Goal: Task Accomplishment & Management: Use online tool/utility

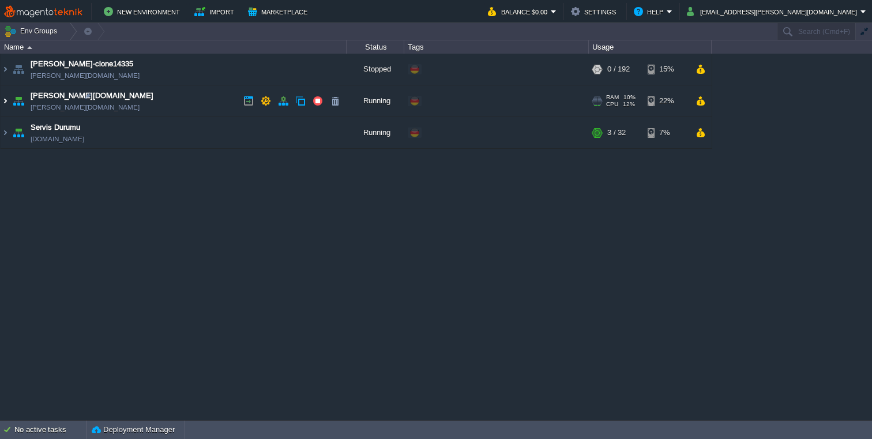
click at [4, 100] on img at bounding box center [5, 100] width 9 height 31
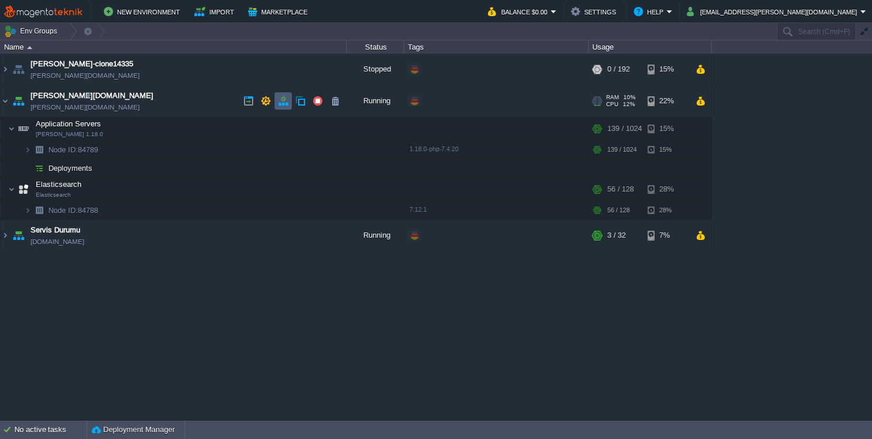
click at [286, 103] on button "button" at bounding box center [283, 101] width 10 height 10
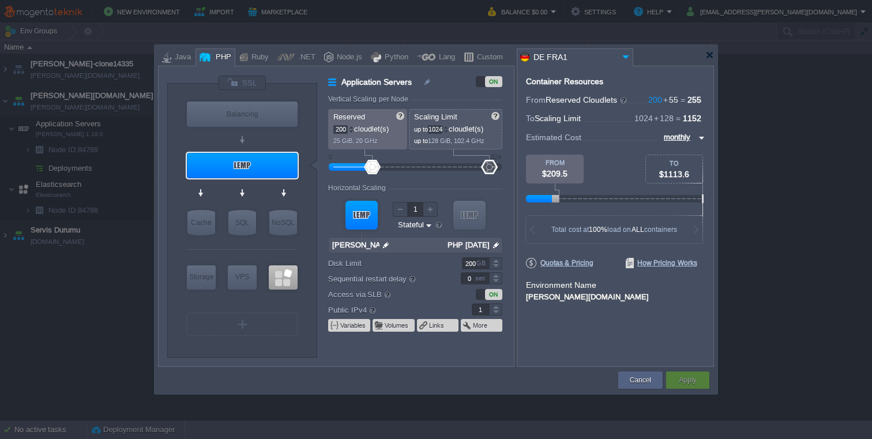
type input "[PERSON_NAME] 1.18.0"
click at [339, 128] on input "200" at bounding box center [340, 129] width 14 height 9
type input "140"
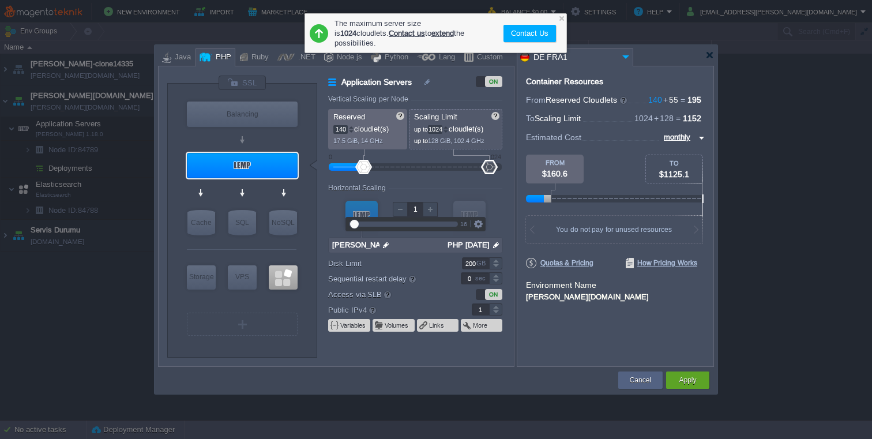
type input "Elasticsearch"
click at [291, 283] on div at bounding box center [283, 277] width 29 height 24
type input "Elasticsearch"
type input "55"
type input "128"
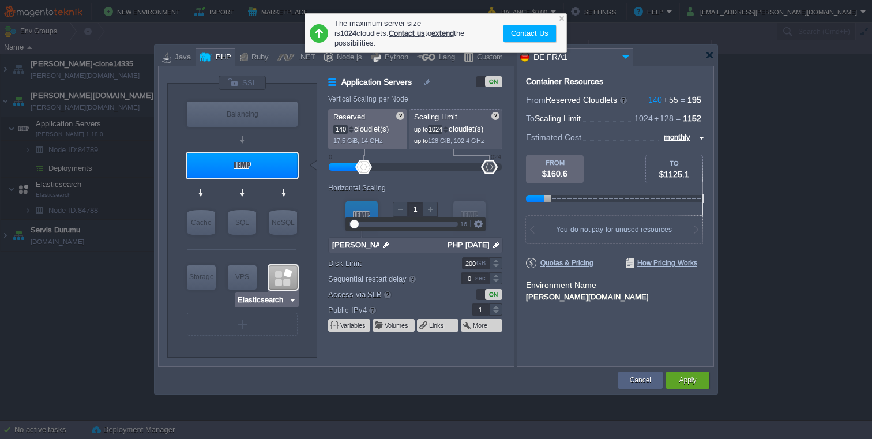
type input "Elasticsearch"
type input "null"
type input "7.12.1"
type input "Stateless"
type input "0"
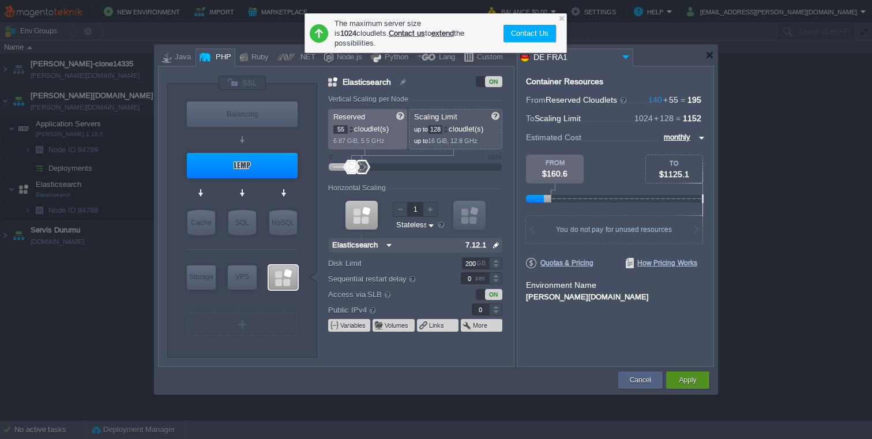
click at [697, 382] on div "Apply" at bounding box center [687, 379] width 26 height 17
